Goal: Task Accomplishment & Management: Use online tool/utility

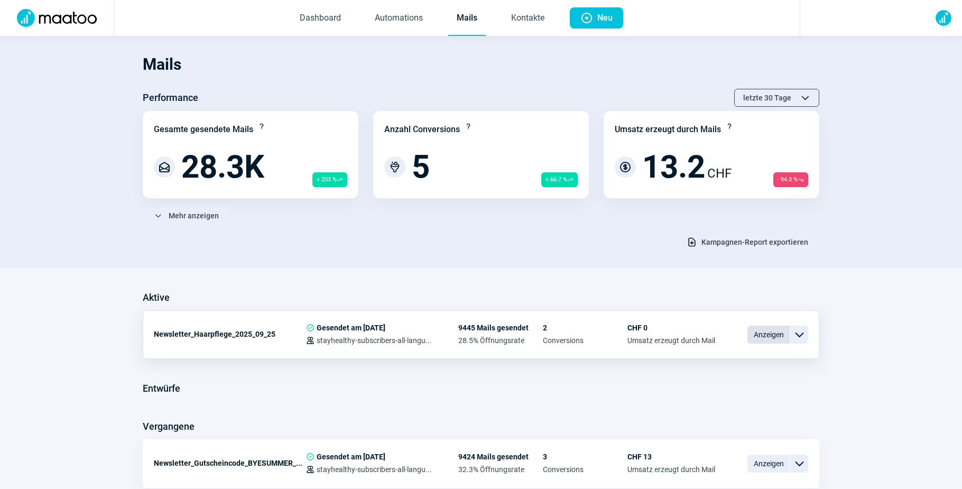
click at [782, 336] on span "Anzeigen" at bounding box center [768, 335] width 42 height 18
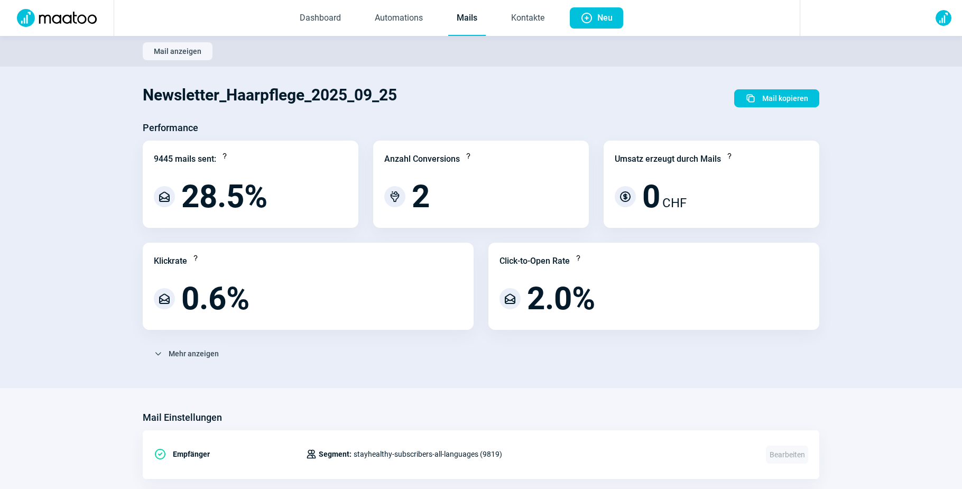
click at [465, 22] on link "Mails" at bounding box center [467, 18] width 38 height 35
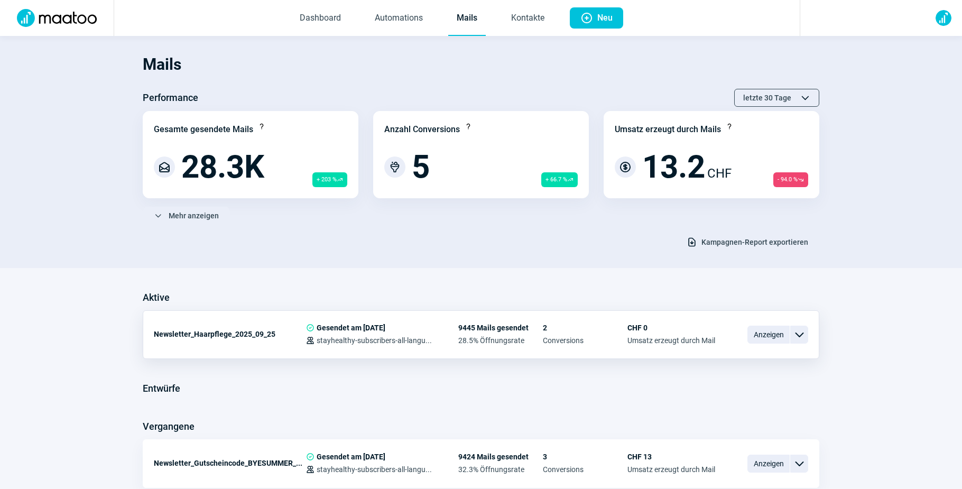
click at [805, 336] on div "ChevronDown icon" at bounding box center [799, 335] width 18 height 18
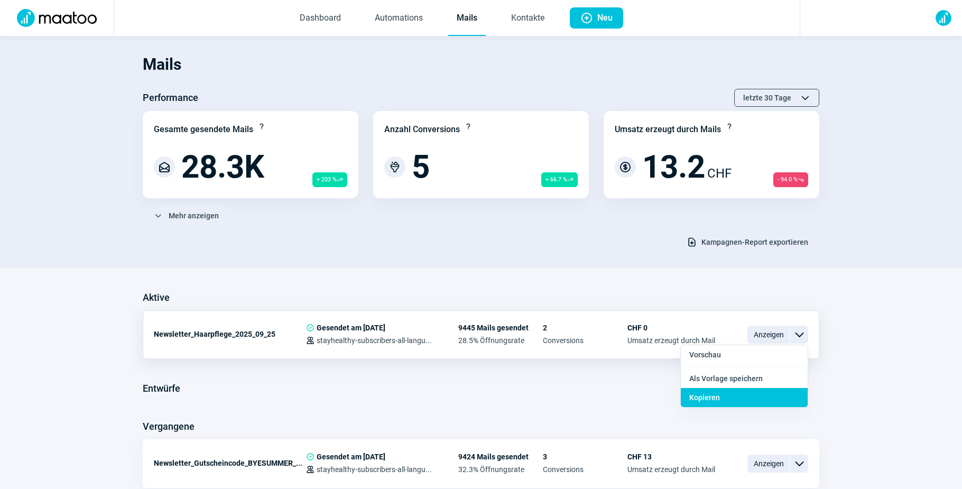
click at [791, 393] on div "Kopieren" at bounding box center [744, 397] width 127 height 19
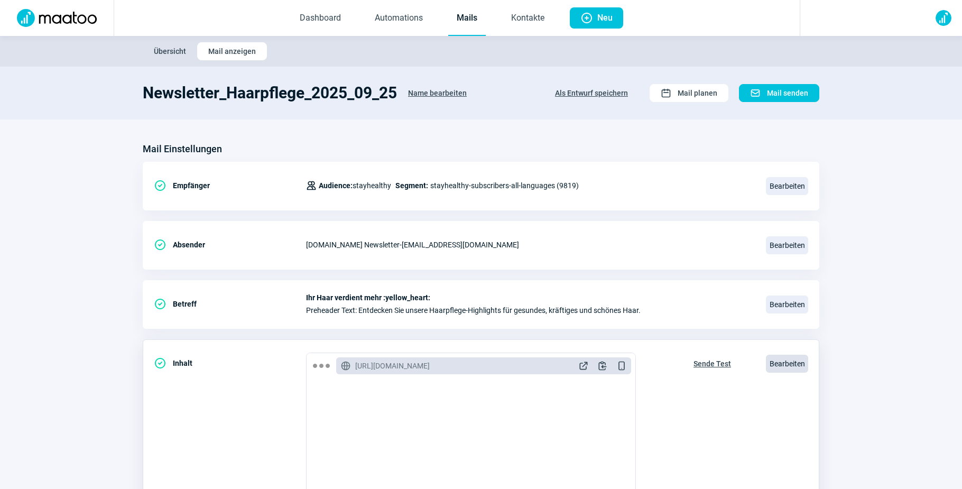
click at [793, 370] on span "Bearbeiten" at bounding box center [787, 364] width 42 height 18
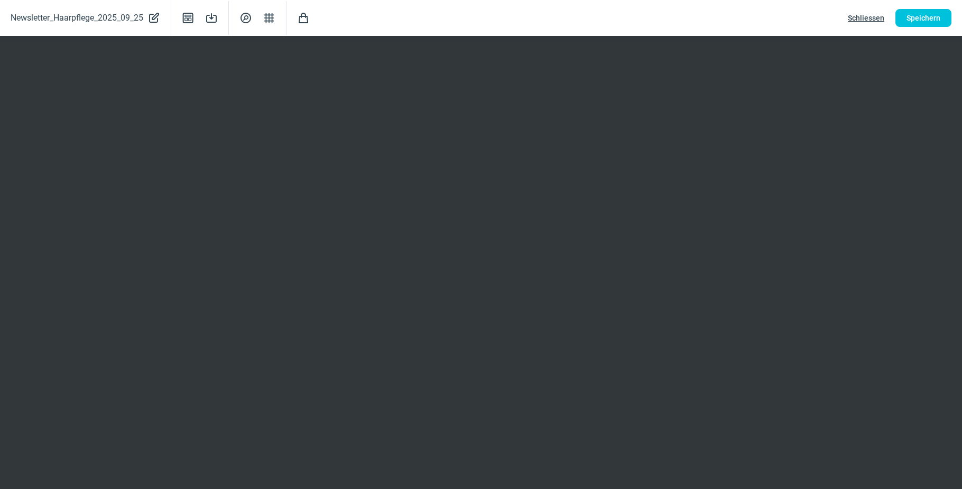
click at [869, 13] on span "Schliessen" at bounding box center [866, 18] width 36 height 17
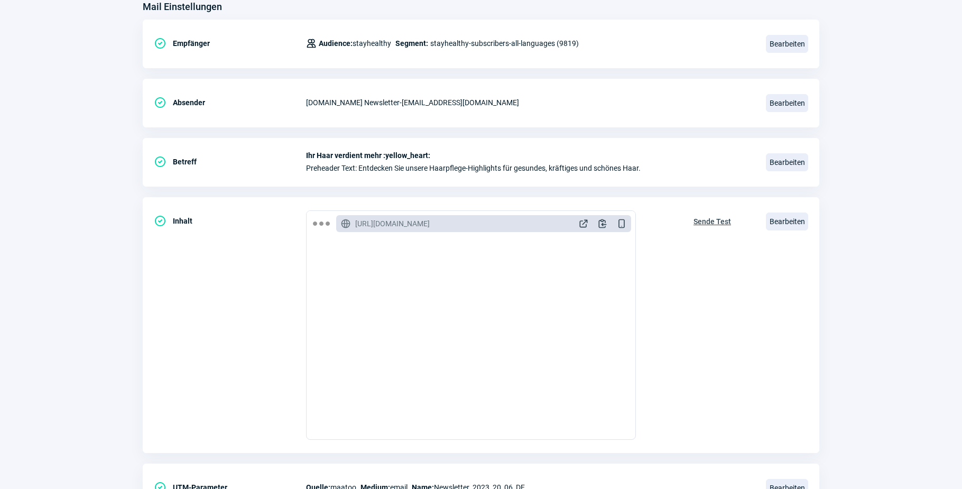
scroll to position [197, 0]
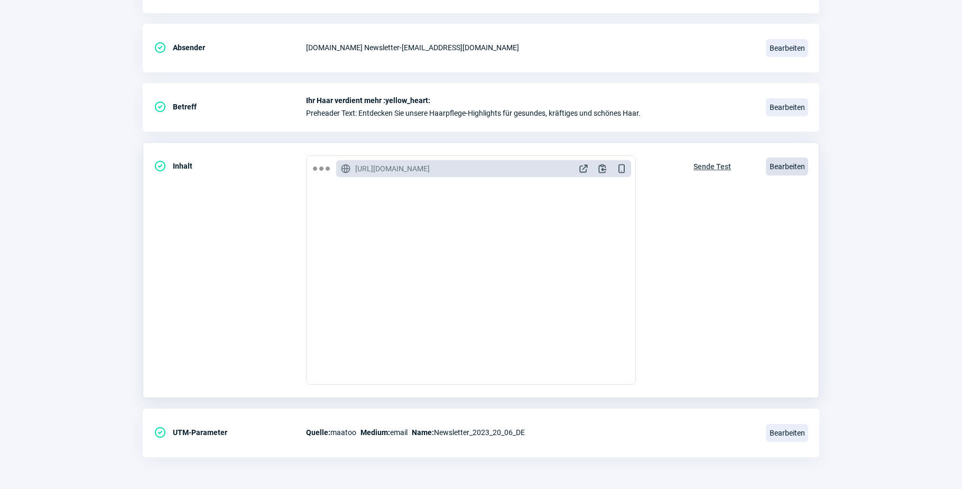
click at [796, 163] on span "Bearbeiten" at bounding box center [787, 166] width 42 height 18
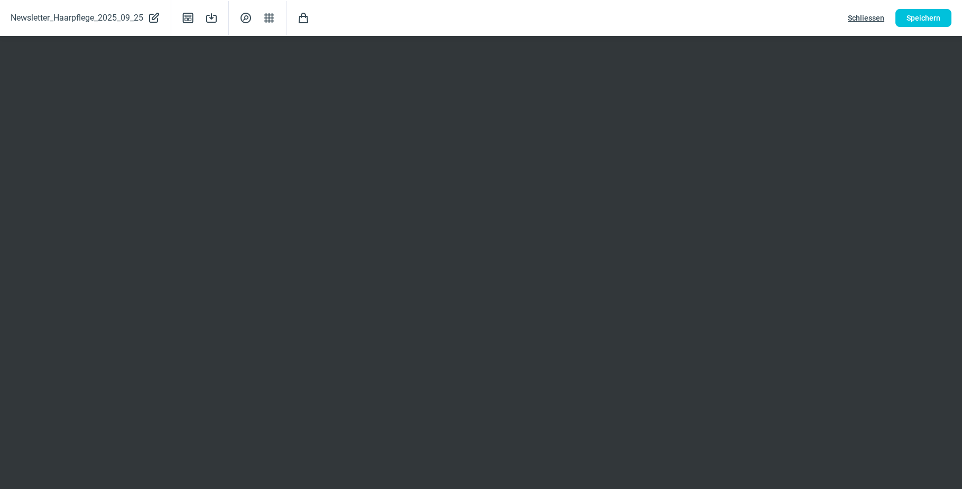
click at [877, 14] on span "Schliessen" at bounding box center [866, 18] width 36 height 17
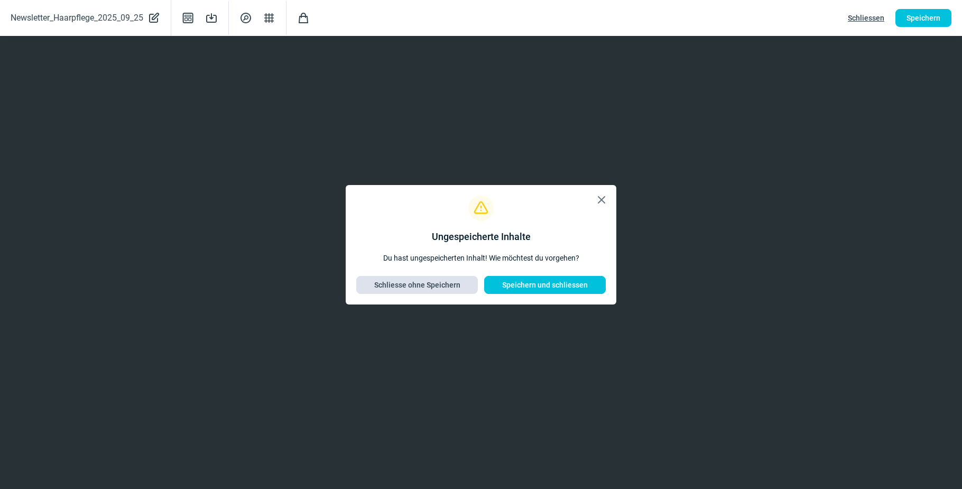
click at [442, 289] on span "Schliesse ohne Speichern" at bounding box center [417, 284] width 86 height 17
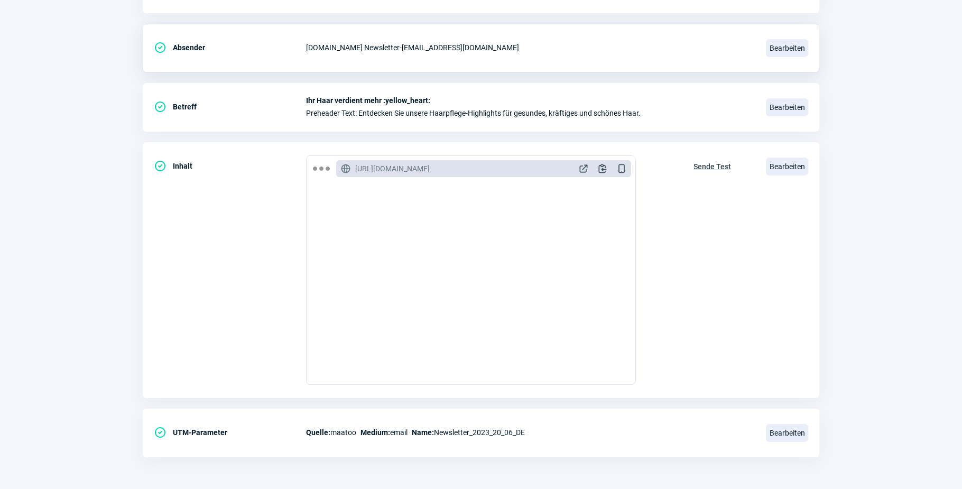
scroll to position [0, 0]
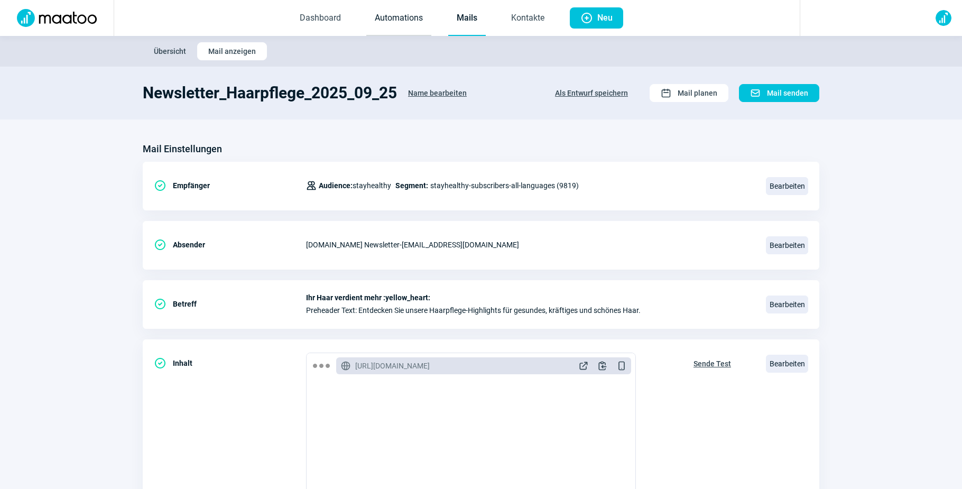
click at [384, 16] on link "Automations" at bounding box center [398, 18] width 65 height 35
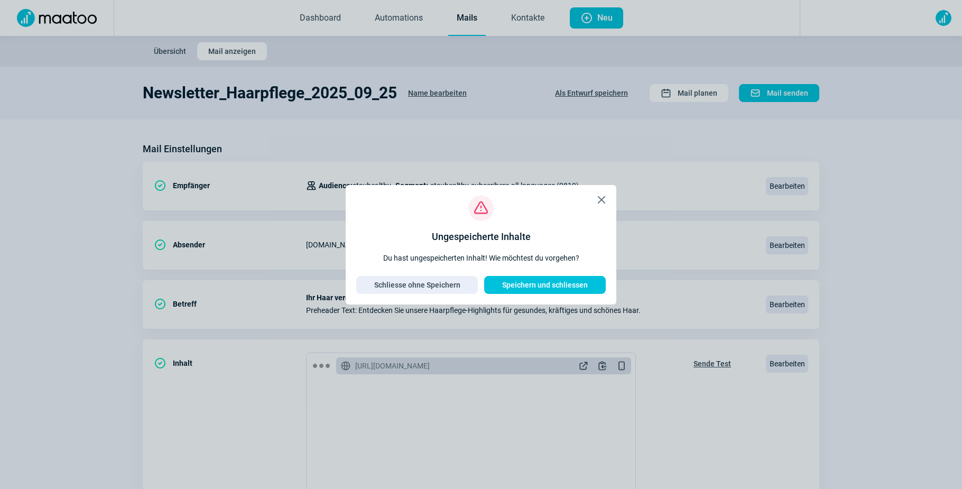
click at [600, 201] on span "X icon" at bounding box center [601, 199] width 13 height 13
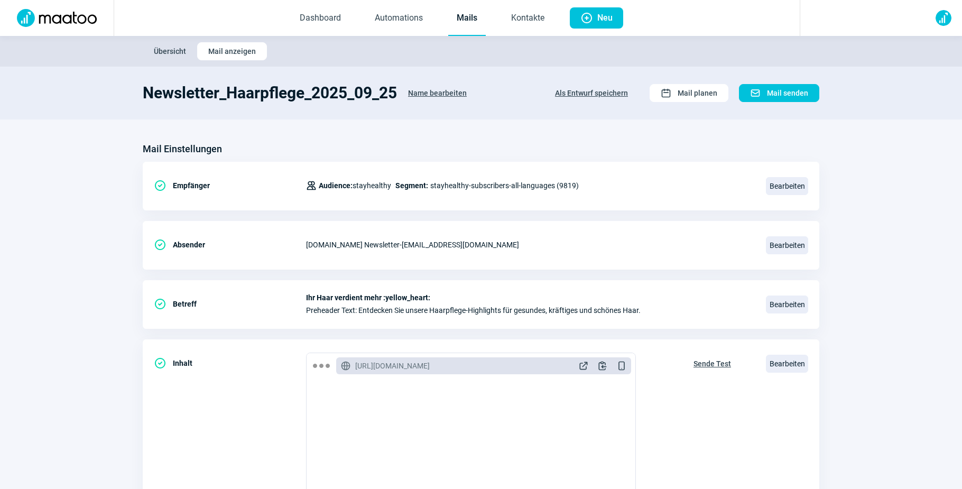
click at [471, 16] on link "Mails" at bounding box center [467, 18] width 38 height 35
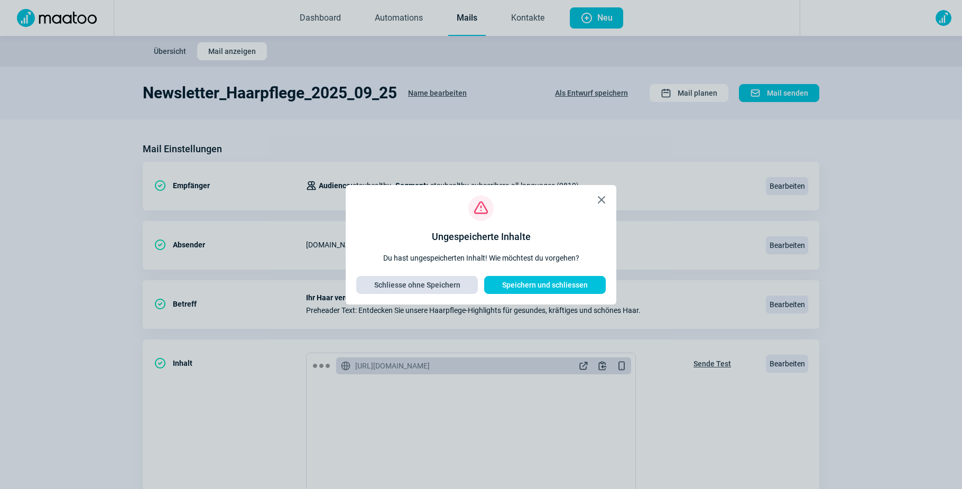
click at [435, 287] on span "Schliesse ohne Speichern" at bounding box center [417, 284] width 86 height 17
